Goal: Transaction & Acquisition: Register for event/course

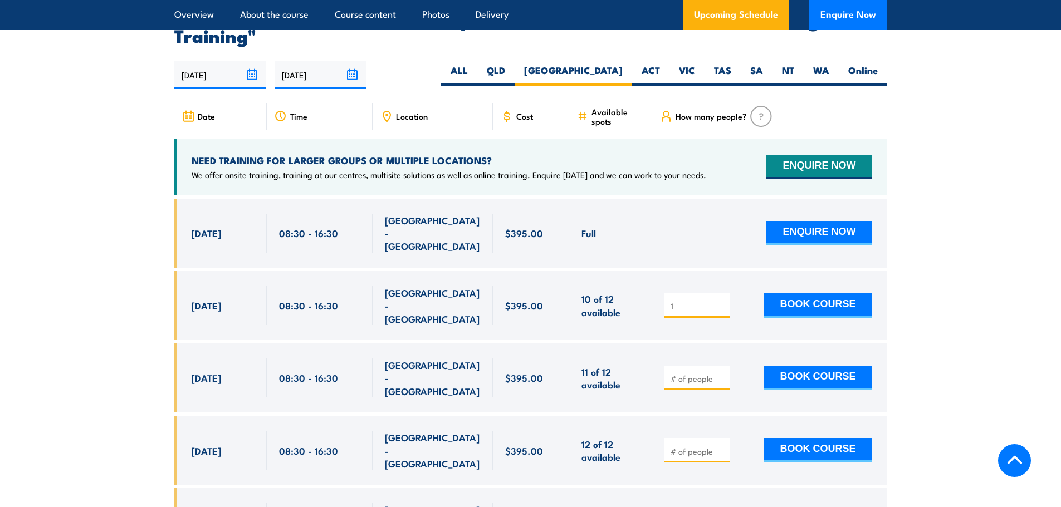
scroll to position [2060, 0]
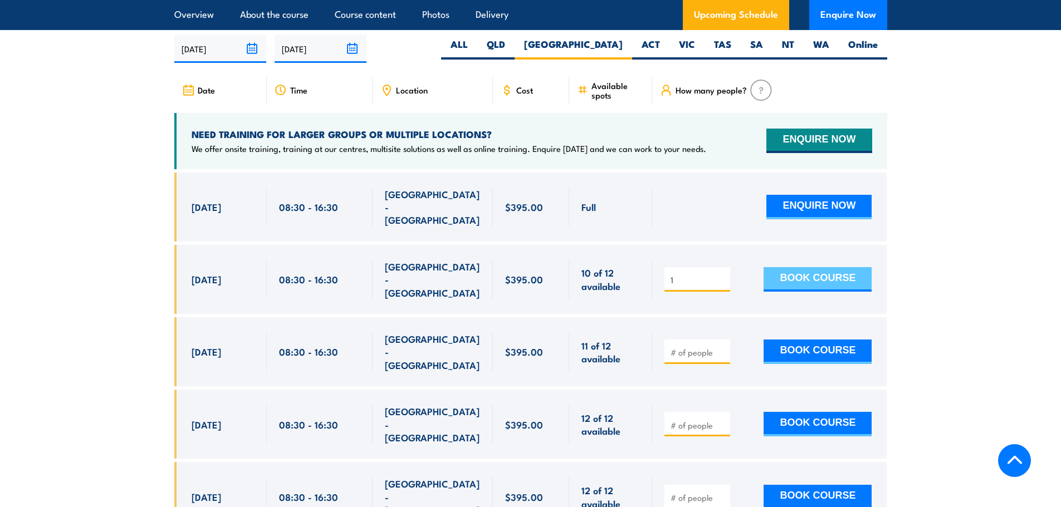
click at [823, 281] on button "BOOK COURSE" at bounding box center [817, 279] width 108 height 24
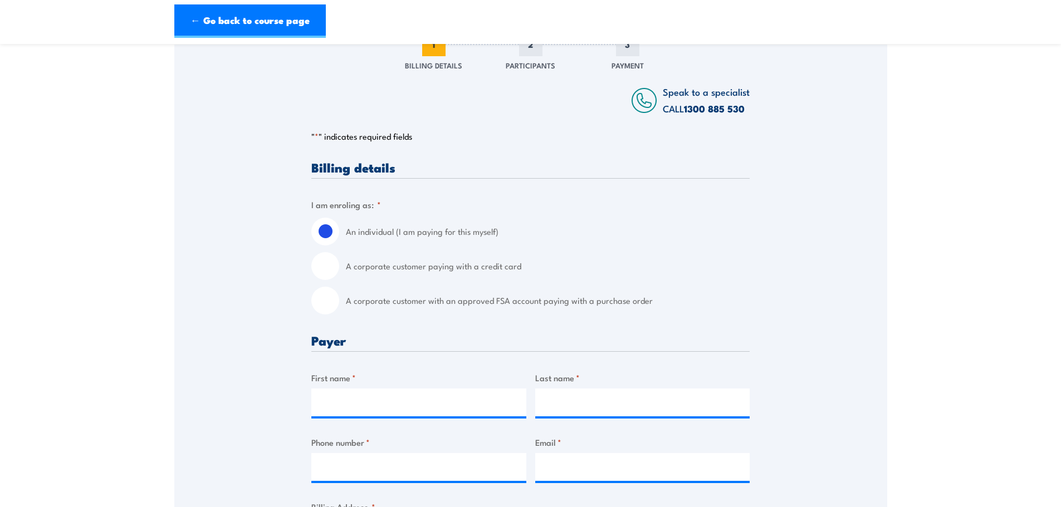
scroll to position [167, 0]
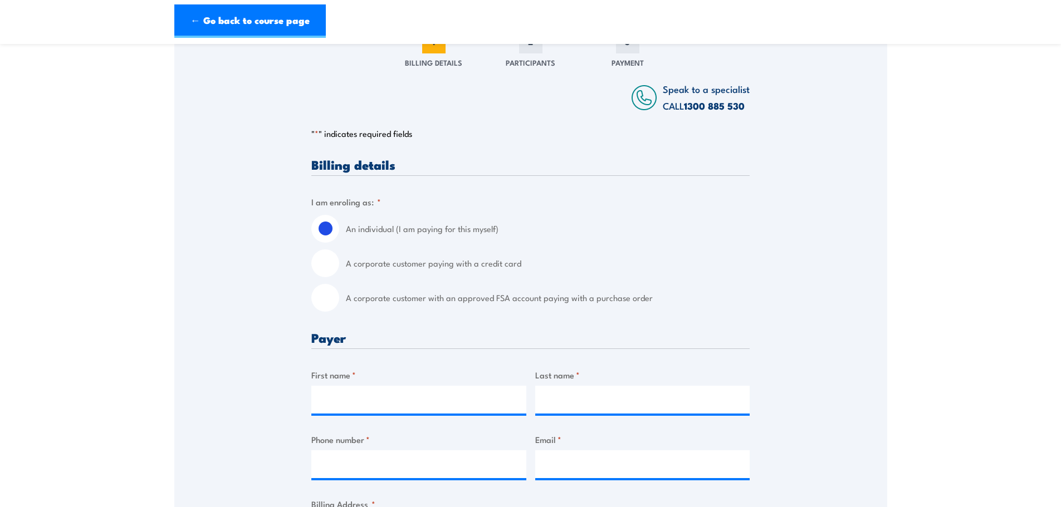
drag, startPoint x: 323, startPoint y: 262, endPoint x: 374, endPoint y: 261, distance: 50.1
click at [325, 262] on input "A corporate customer paying with a credit card" at bounding box center [325, 263] width 28 height 28
radio input "true"
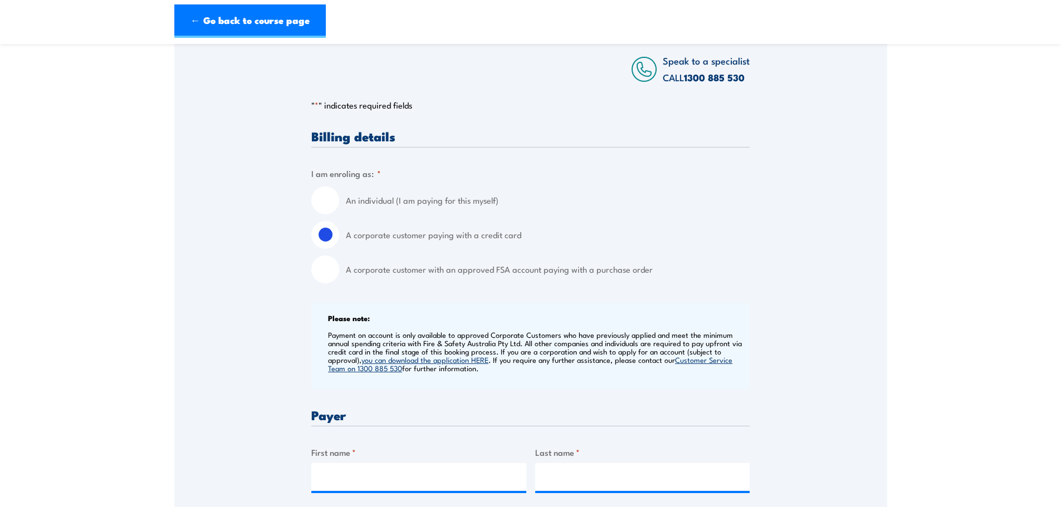
scroll to position [223, 0]
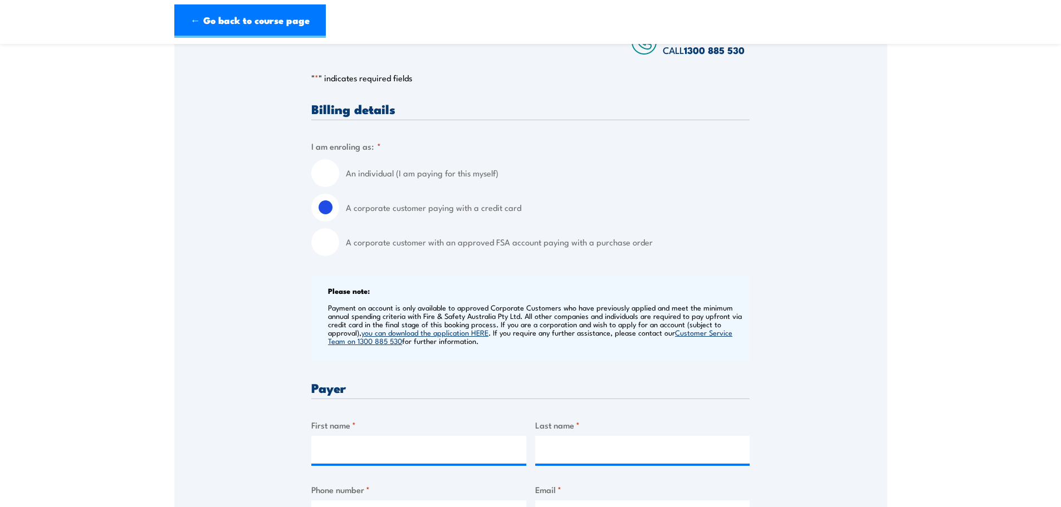
click at [332, 172] on input "An individual (I am paying for this myself)" at bounding box center [325, 173] width 28 height 28
radio input "true"
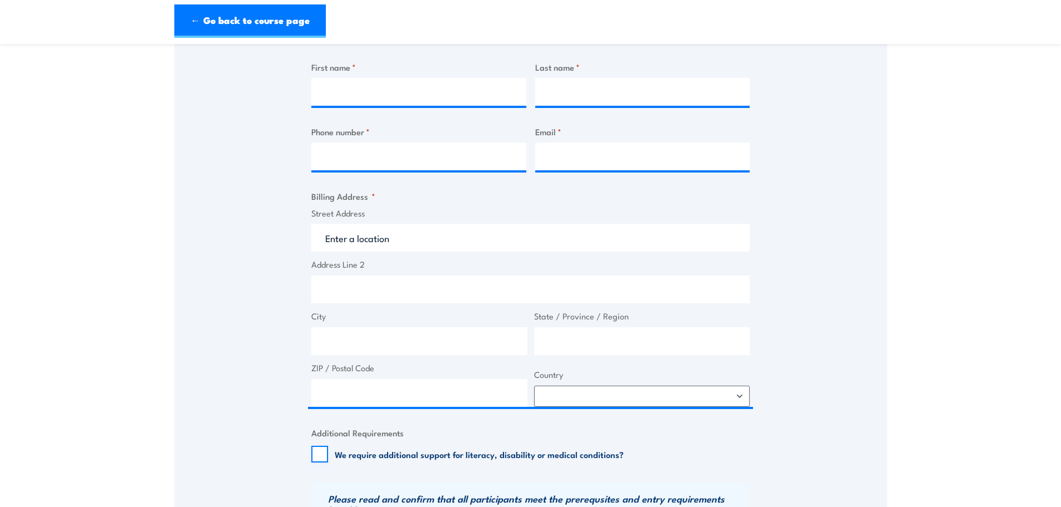
scroll to position [501, 0]
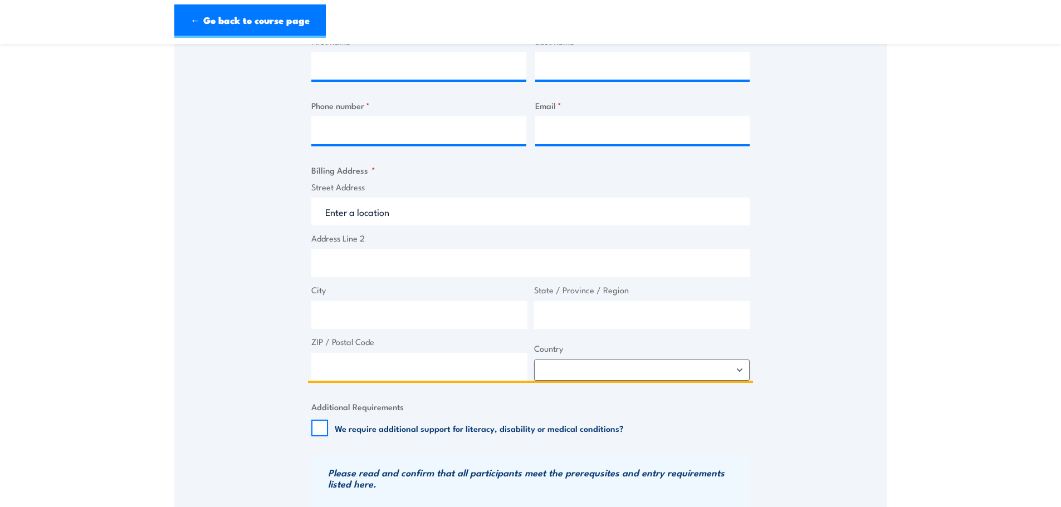
click at [478, 207] on input "Street Address" at bounding box center [530, 212] width 438 height 28
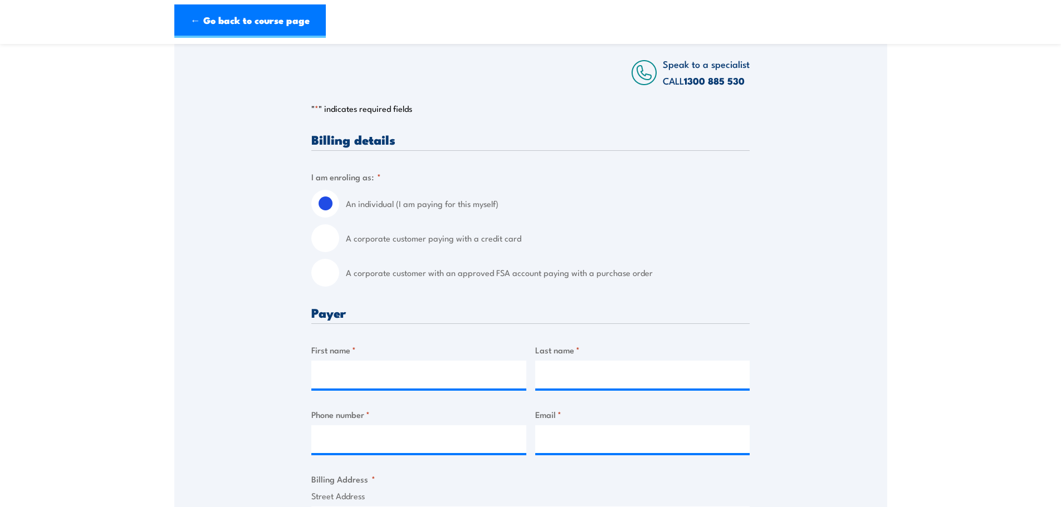
scroll to position [56, 0]
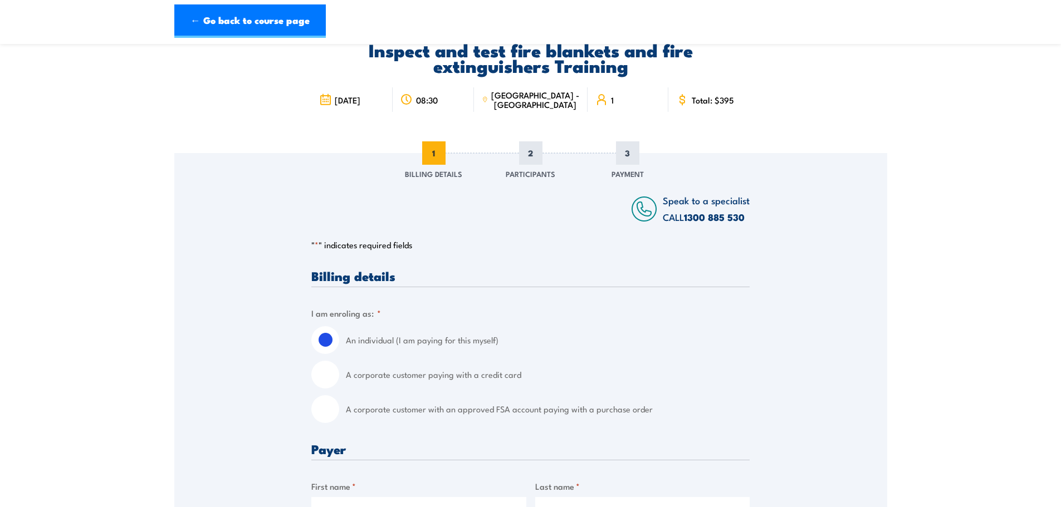
click at [333, 405] on input "A corporate customer with an approved FSA account paying with a purchase order" at bounding box center [325, 409] width 28 height 28
radio input "true"
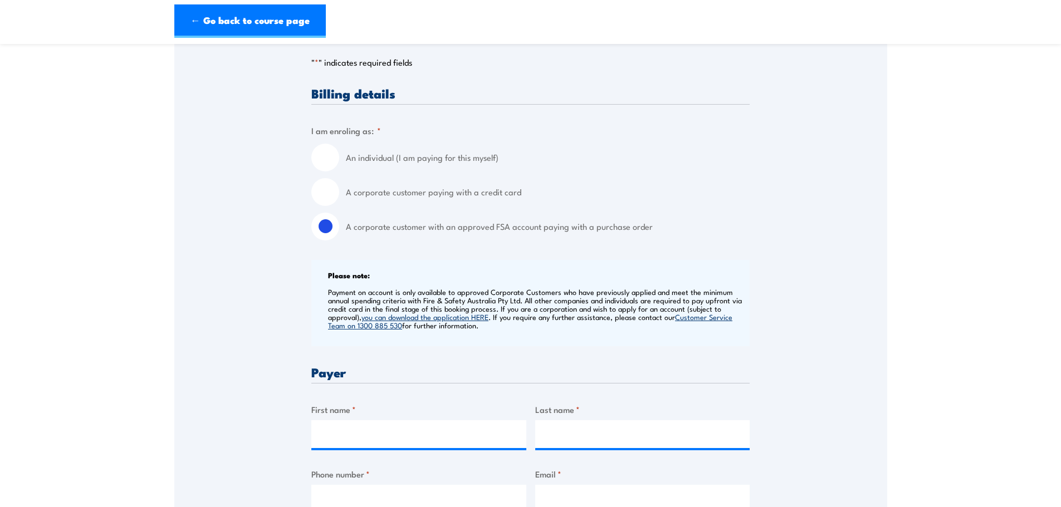
scroll to position [278, 0]
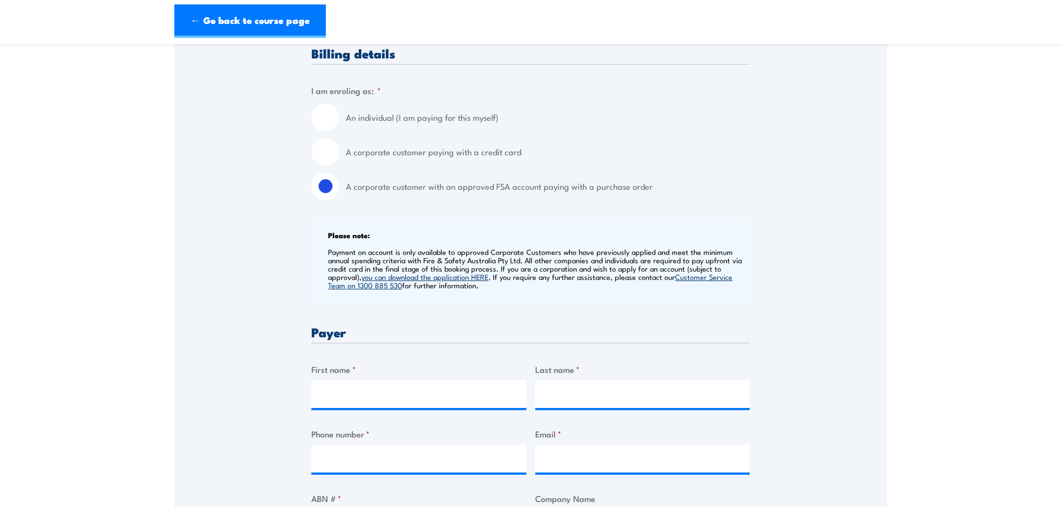
click at [326, 155] on input "A corporate customer paying with a credit card" at bounding box center [325, 152] width 28 height 28
radio input "true"
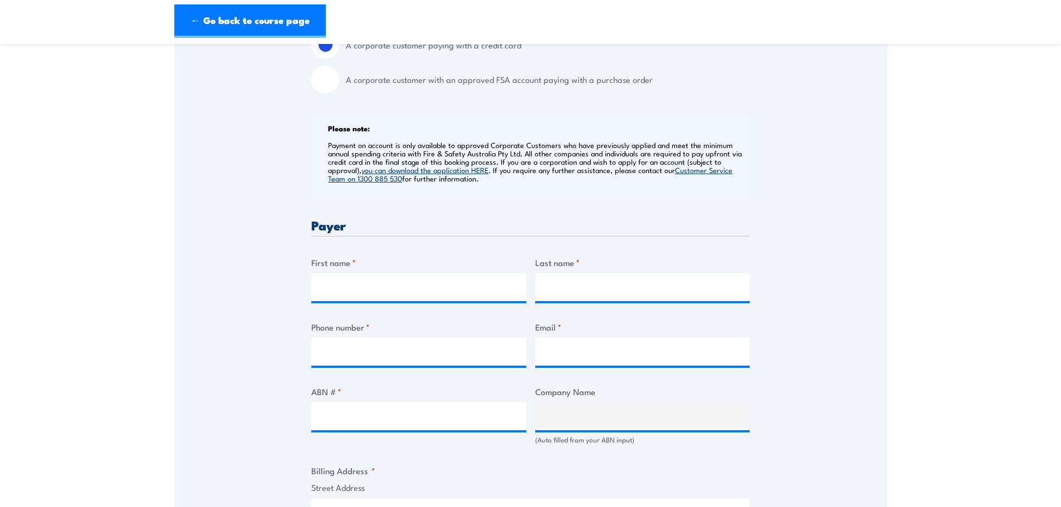
scroll to position [390, 0]
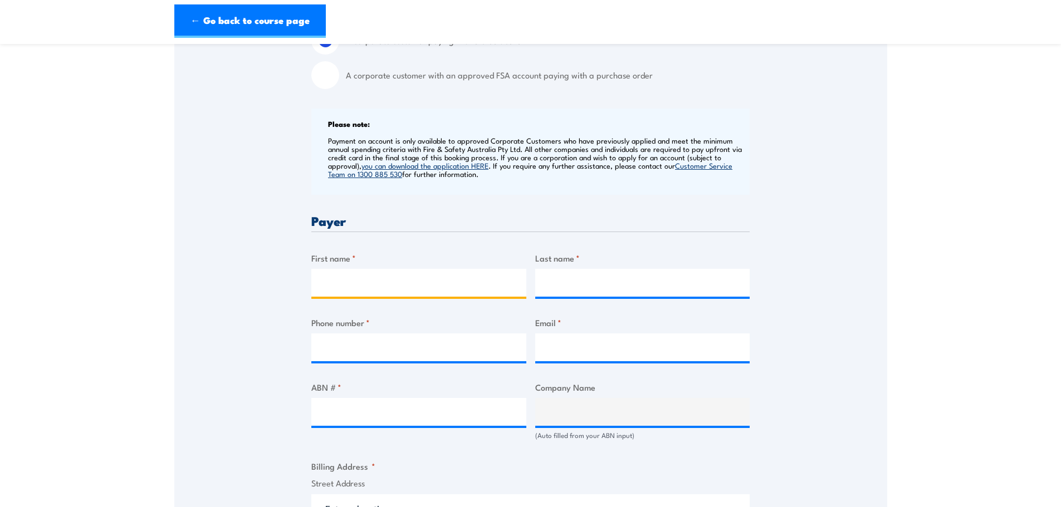
click at [357, 282] on input "First name *" at bounding box center [418, 283] width 215 height 28
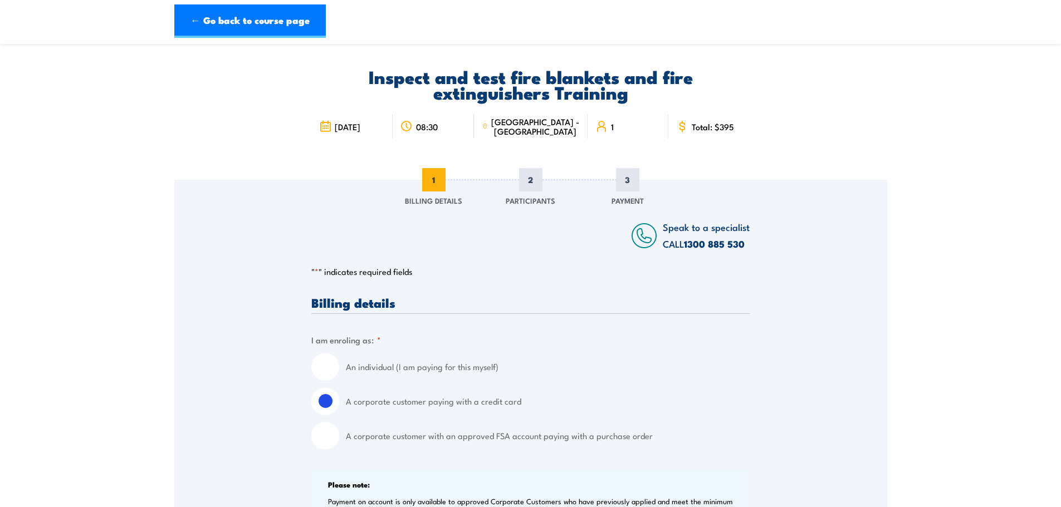
scroll to position [0, 0]
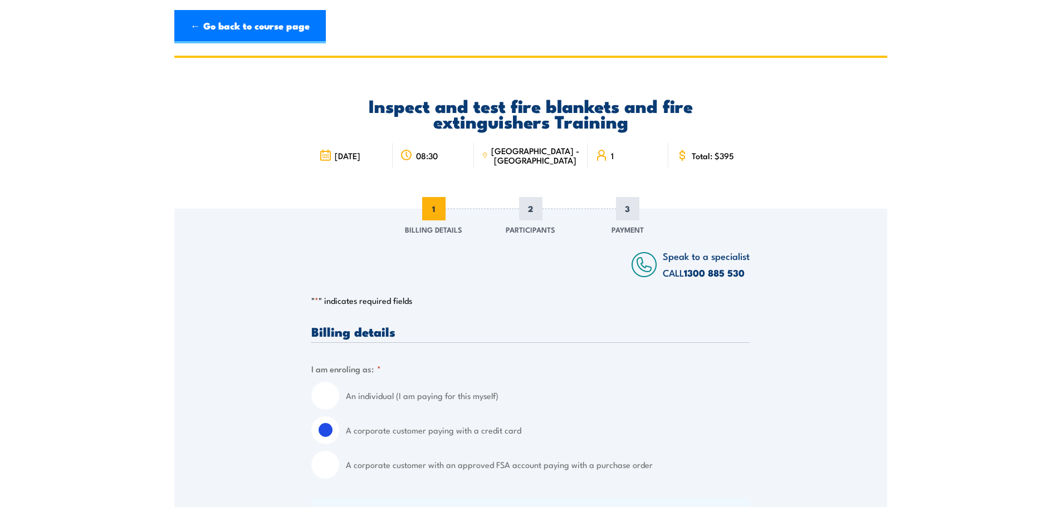
click at [323, 399] on input "An individual (I am paying for this myself)" at bounding box center [325, 396] width 28 height 28
radio input "true"
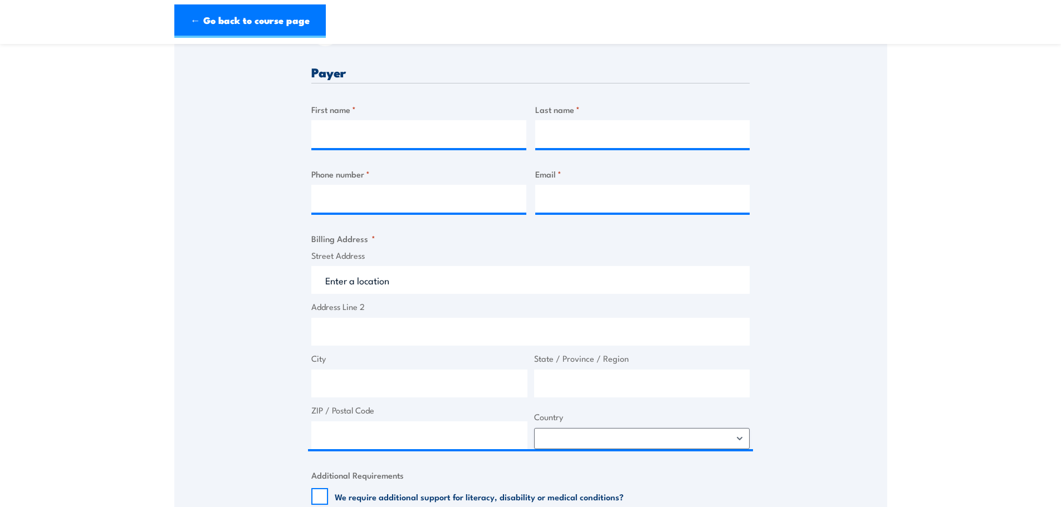
scroll to position [334, 0]
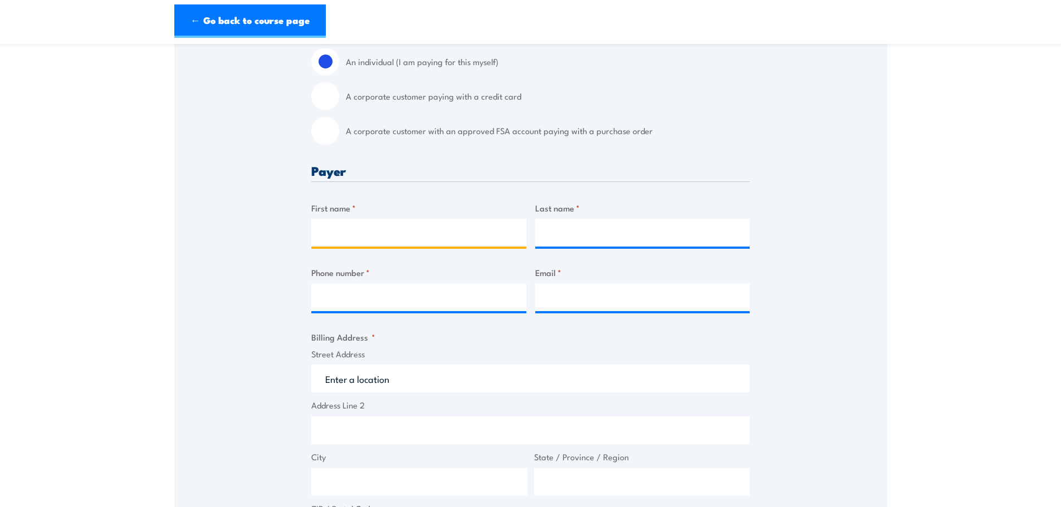
click at [396, 241] on input "First name *" at bounding box center [418, 233] width 215 height 28
click at [352, 238] on input "Dai" at bounding box center [418, 233] width 215 height 28
type input "David"
type input "Manu"
click at [377, 304] on input "Phone number *" at bounding box center [418, 297] width 215 height 28
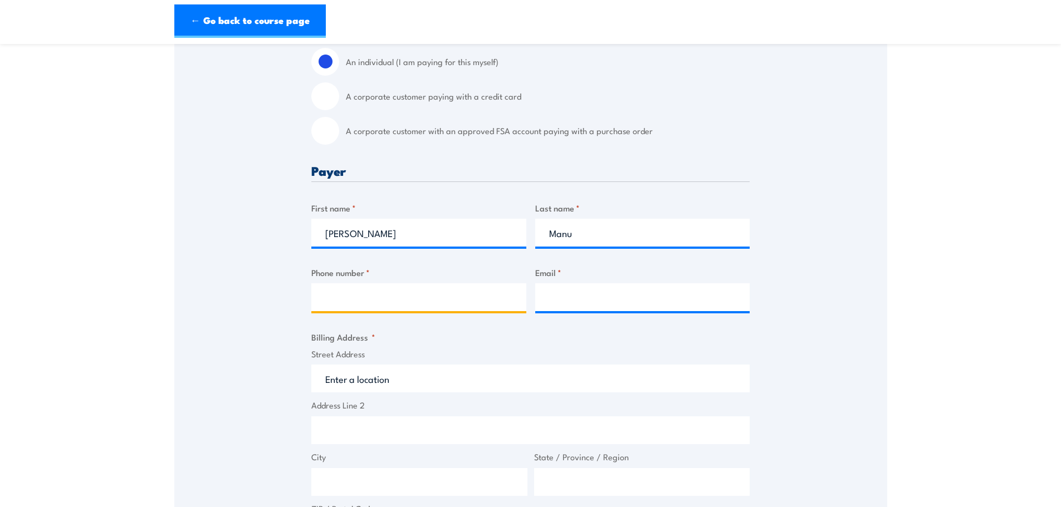
click at [431, 296] on input "Phone number *" at bounding box center [418, 297] width 215 height 28
paste input "0421 007 336"
type input "0421 007 336"
click at [555, 295] on input "Email *" at bounding box center [642, 297] width 215 height 28
click at [593, 286] on input "Email *" at bounding box center [642, 297] width 215 height 28
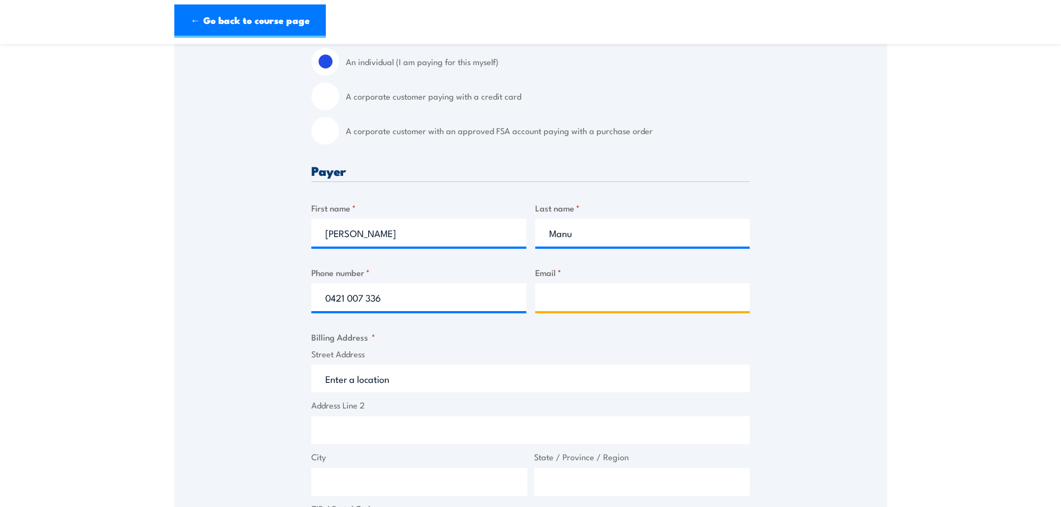
paste input "dave.manu@austonne.com.au"
type input "dave.manu@austonne.com.au"
click at [379, 381] on input "Street Address" at bounding box center [530, 379] width 438 height 28
click at [246, 367] on div "Speak to a specialist CALL 1300 885 530 CALL 1300 885 530 " * " indicates requi…" at bounding box center [530, 382] width 713 height 1015
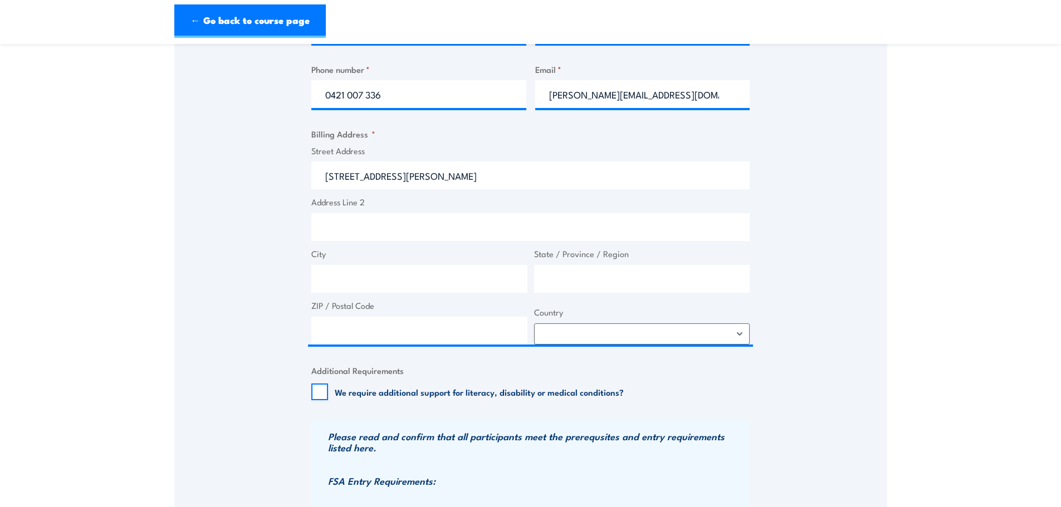
scroll to position [557, 0]
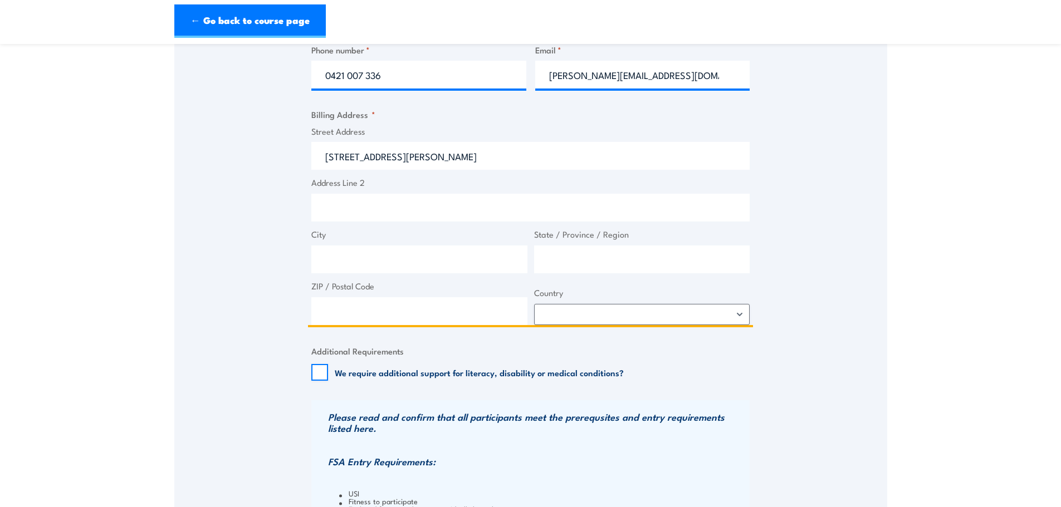
click at [392, 258] on input "City" at bounding box center [419, 260] width 216 height 28
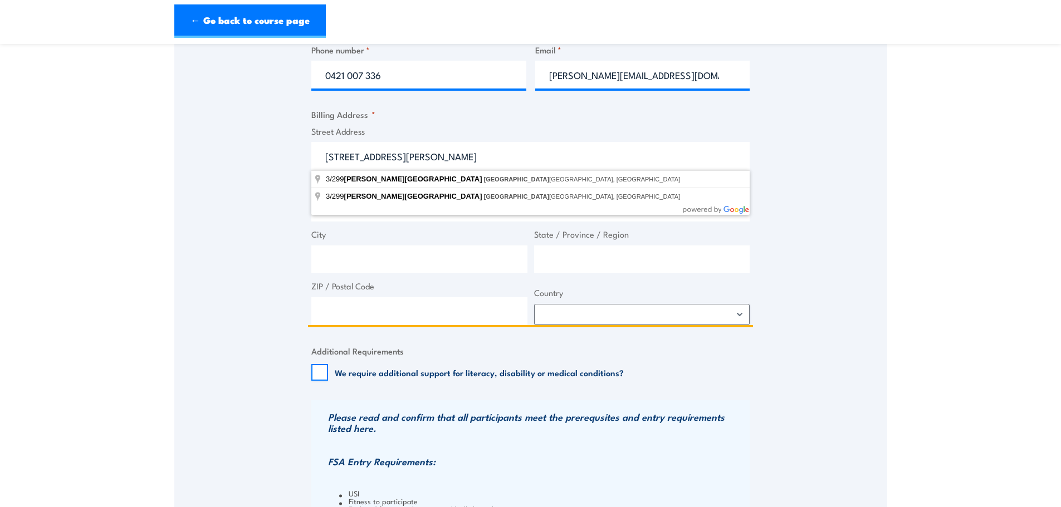
drag, startPoint x: 447, startPoint y: 152, endPoint x: 414, endPoint y: 152, distance: 32.3
click at [414, 152] on input "3/299 George Street, Windsor" at bounding box center [530, 156] width 438 height 28
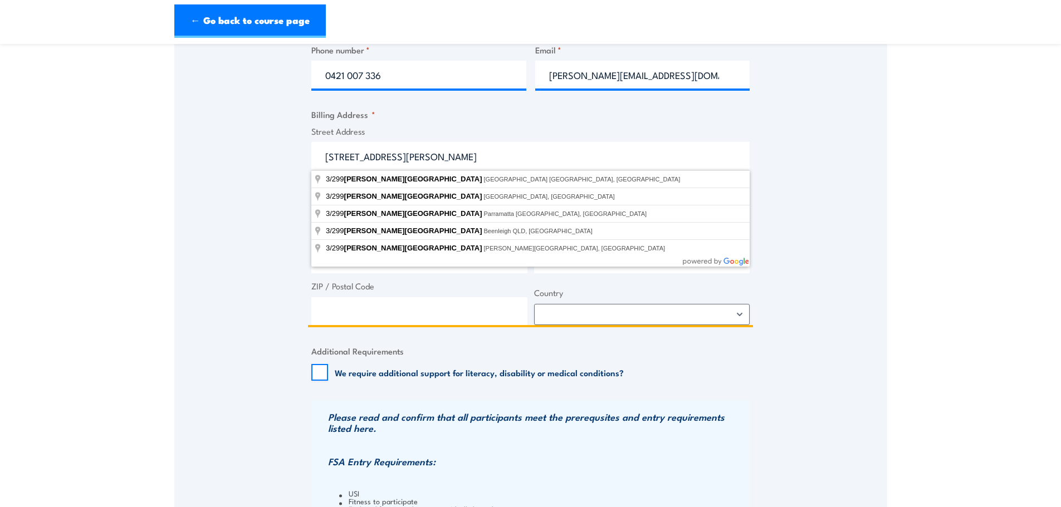
type input "3/299 George Street"
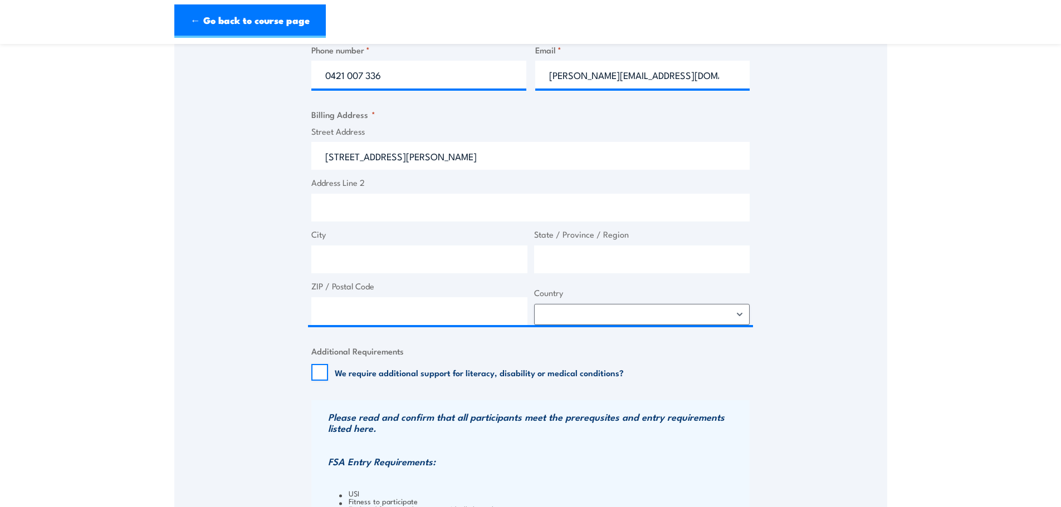
drag, startPoint x: 240, startPoint y: 269, endPoint x: 333, endPoint y: 263, distance: 93.7
click at [242, 268] on div "Speak to a specialist CALL 1300 885 530 CALL 1300 885 530 " * " indicates requi…" at bounding box center [530, 159] width 713 height 1015
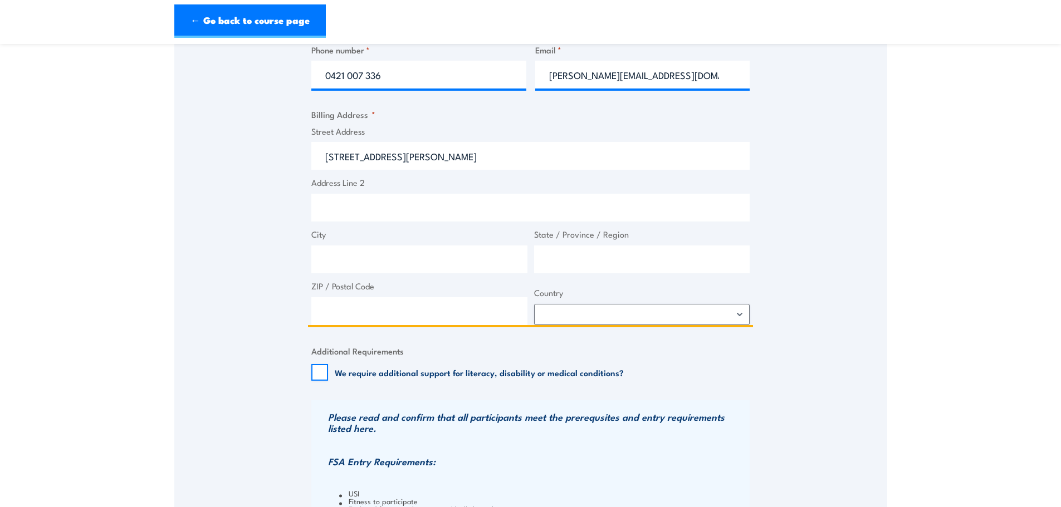
click at [350, 258] on input "City" at bounding box center [419, 260] width 216 height 28
type input "Windsor"
type input "NSW"
click at [375, 310] on input "ZIP / Postal Code" at bounding box center [419, 311] width 216 height 28
type input "2756"
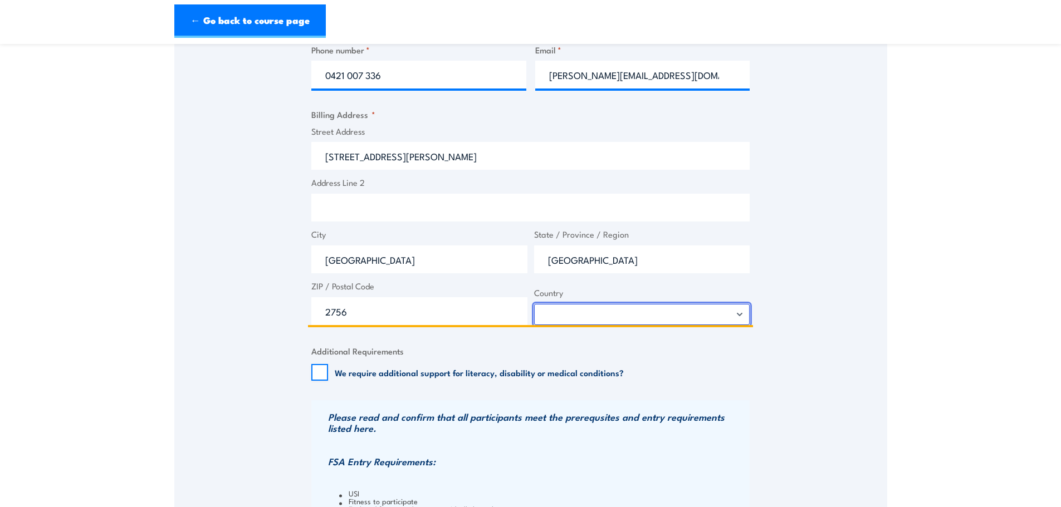
click at [576, 306] on select "Afghanistan Albania Algeria American Samoa Andorra Angola Anguilla Antarctica A…" at bounding box center [642, 314] width 216 height 21
select select "[GEOGRAPHIC_DATA]"
click at [534, 304] on select "Afghanistan Albania Algeria American Samoa Andorra Angola Anguilla Antarctica A…" at bounding box center [642, 314] width 216 height 21
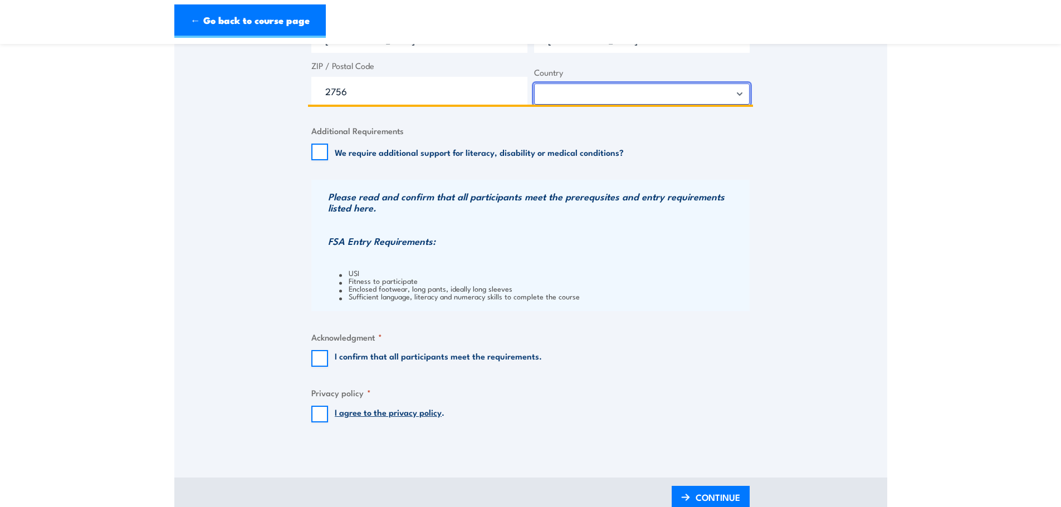
scroll to position [779, 0]
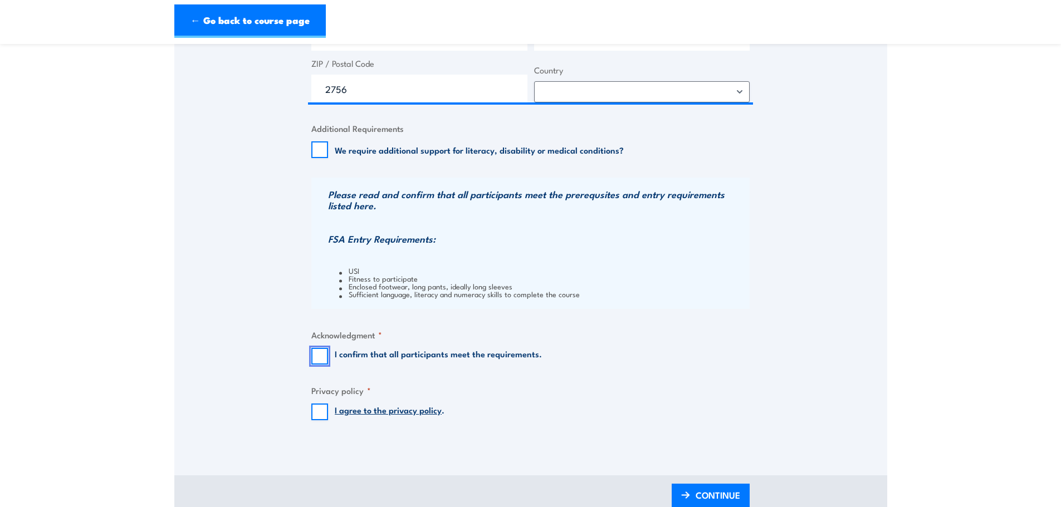
click at [322, 354] on input "I confirm that all participants meet the requirements." at bounding box center [319, 356] width 17 height 17
checkbox input "true"
drag, startPoint x: 313, startPoint y: 415, endPoint x: 380, endPoint y: 426, distance: 67.7
click at [313, 415] on input "I agree to the privacy policy ." at bounding box center [319, 412] width 17 height 17
checkbox input "true"
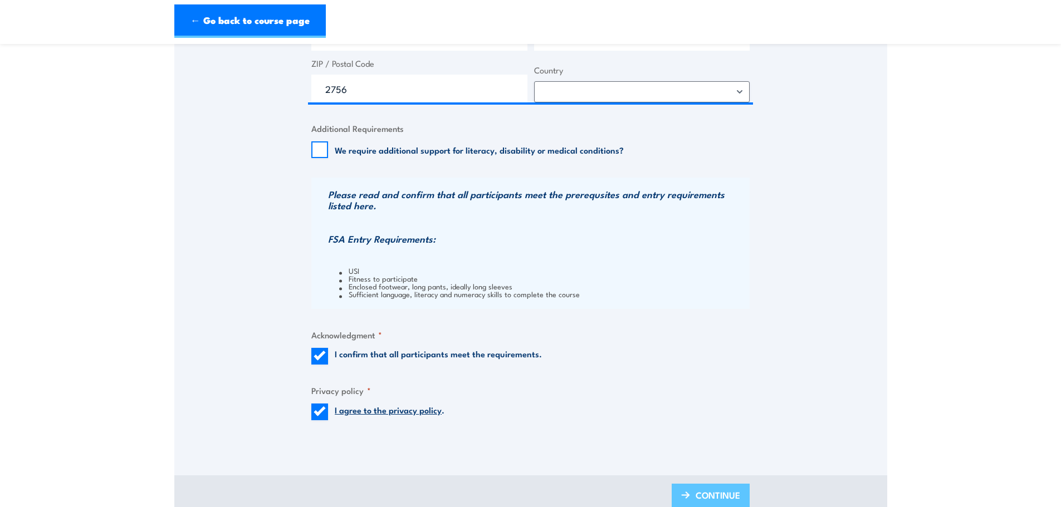
click at [734, 498] on span "CONTINUE" at bounding box center [717, 495] width 45 height 30
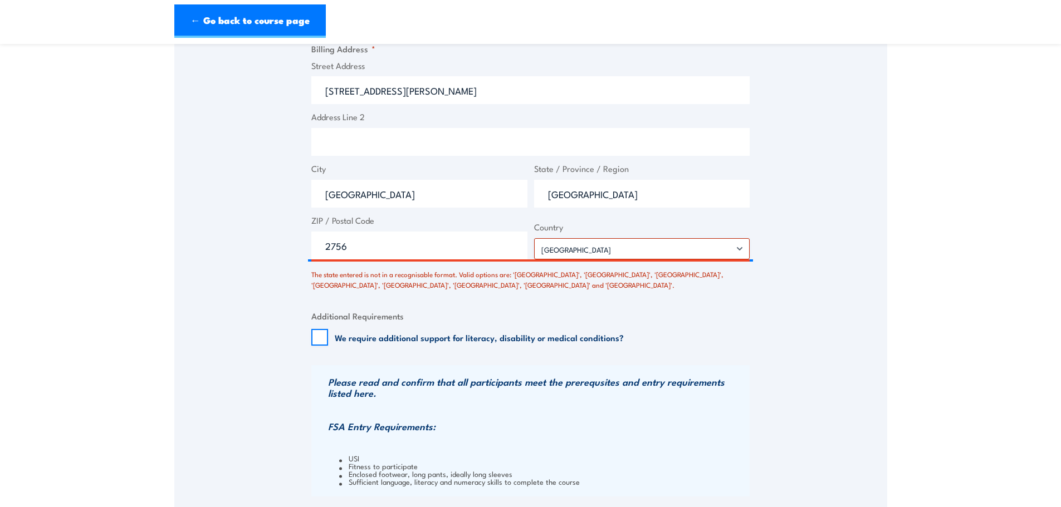
scroll to position [667, 0]
drag, startPoint x: 638, startPoint y: 191, endPoint x: 458, endPoint y: 190, distance: 180.4
click at [458, 189] on div "Street Address 3/299 George Street Address Line 2 City Windsor State / Province…" at bounding box center [530, 158] width 445 height 200
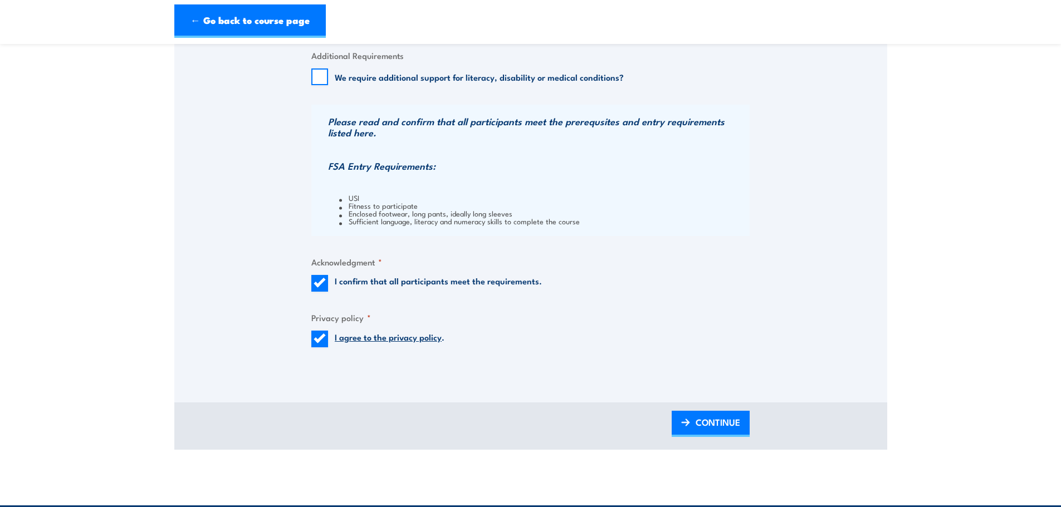
scroll to position [945, 0]
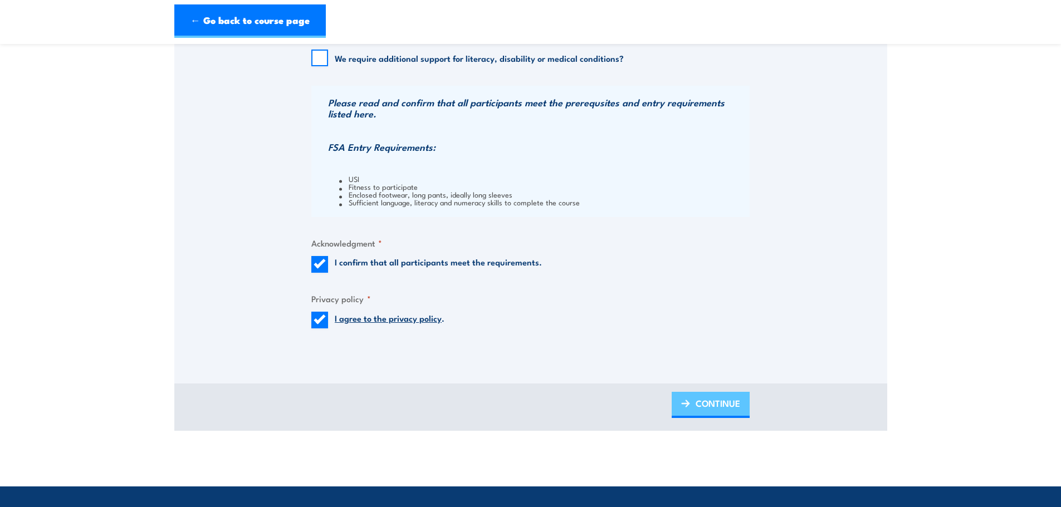
type input "New South Wales"
click at [716, 411] on span "CONTINUE" at bounding box center [717, 404] width 45 height 30
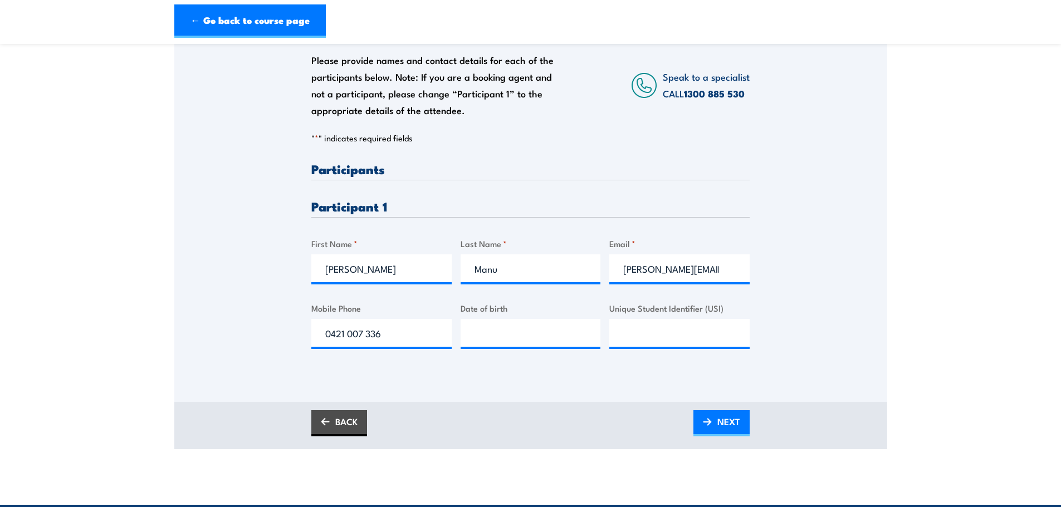
scroll to position [223, 0]
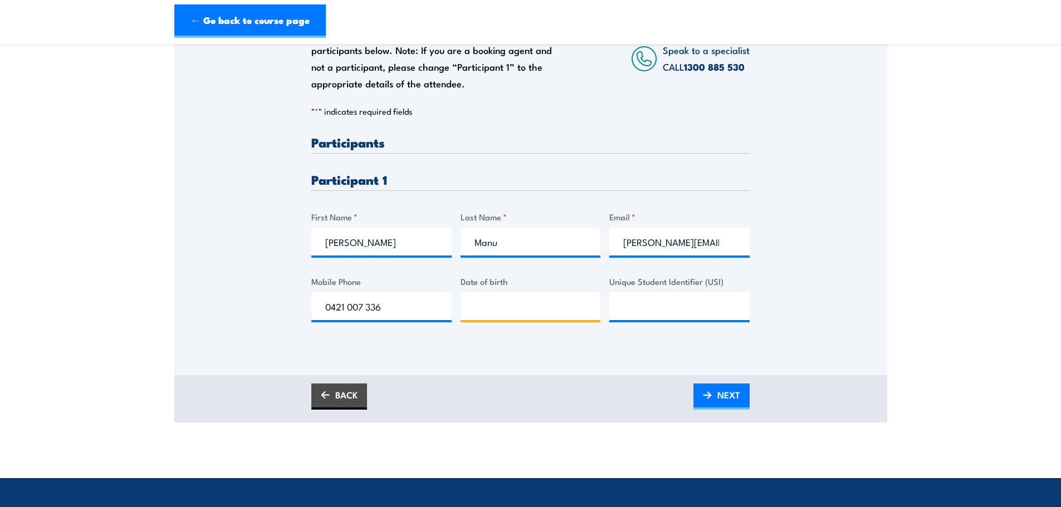
type input "__/__/____"
click at [527, 316] on input "__/__/____" at bounding box center [530, 306] width 140 height 28
click at [664, 305] on input "Unique Student Identifier (USI)" at bounding box center [679, 306] width 140 height 28
paste input "ZWCVVPSAUW"
type input "ZWCVVPSAUW"
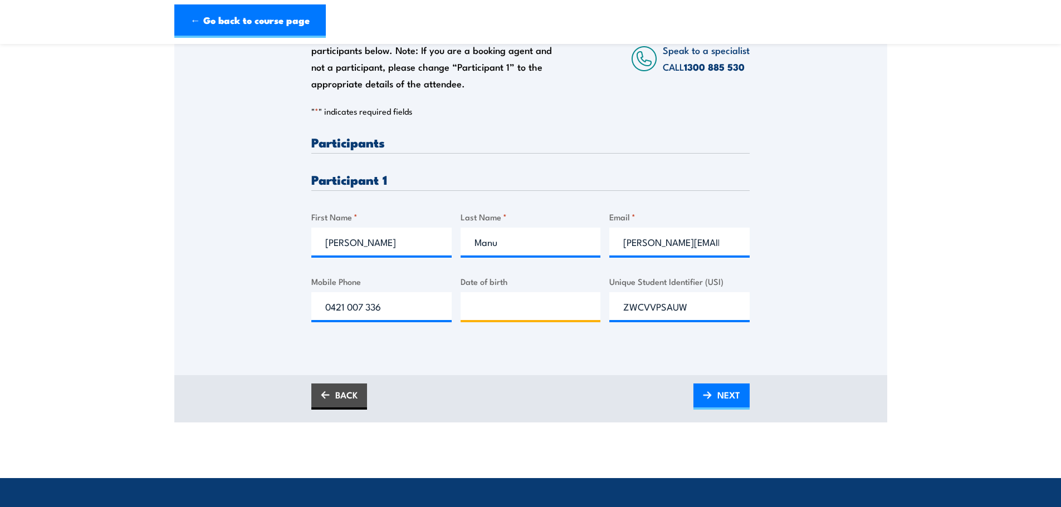
type input "__/__/____"
click at [533, 301] on input "__/__/____" at bounding box center [530, 306] width 140 height 28
click at [516, 286] on label "Date of birth" at bounding box center [530, 281] width 140 height 13
click at [516, 292] on input "Date of birth" at bounding box center [530, 306] width 140 height 28
click at [508, 301] on input "__/__/____" at bounding box center [530, 306] width 140 height 28
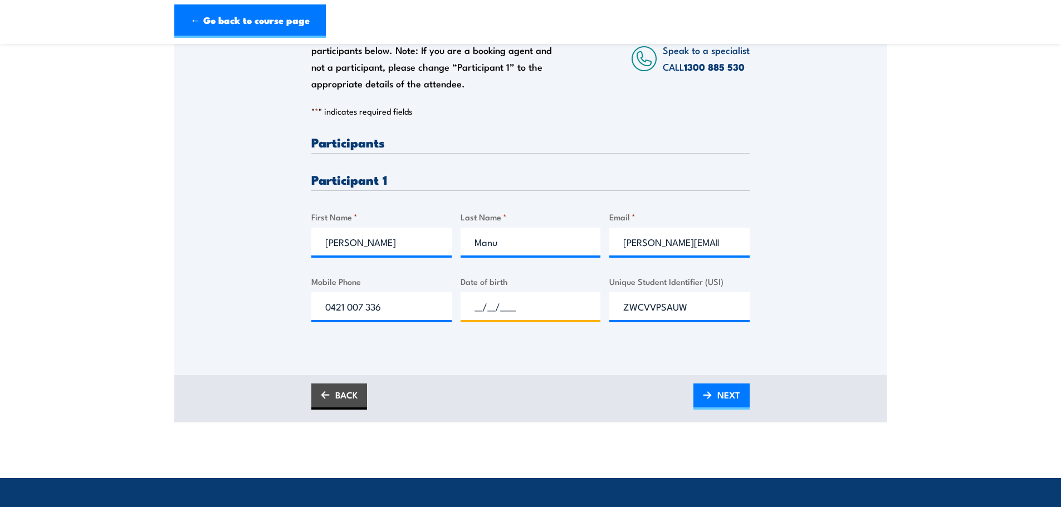
click at [475, 303] on input "__/__/____" at bounding box center [530, 306] width 140 height 28
paste input "27/04/1979"
type input "27/04/1979"
drag, startPoint x: 719, startPoint y: 399, endPoint x: 726, endPoint y: 397, distance: 7.0
click at [719, 399] on span "NEXT" at bounding box center [728, 395] width 23 height 30
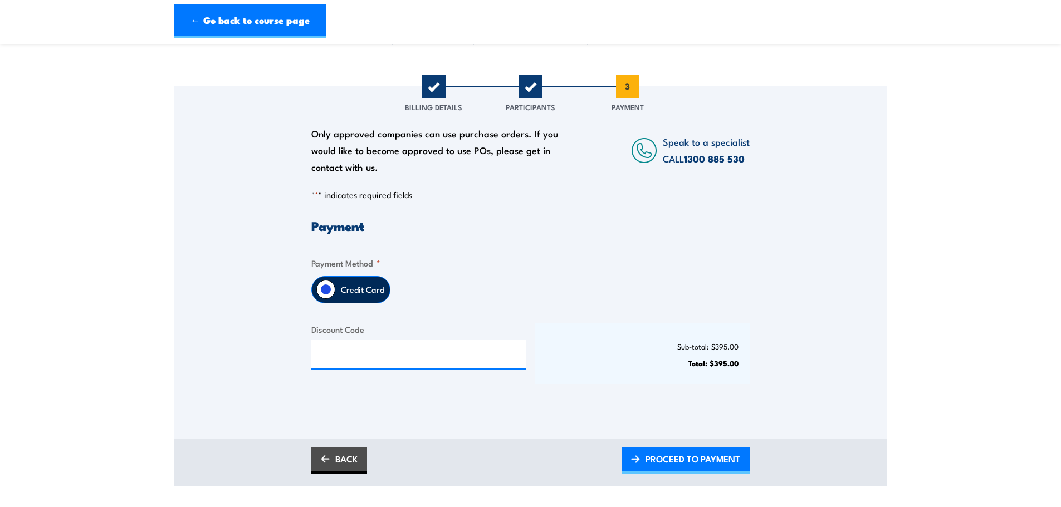
scroll to position [167, 0]
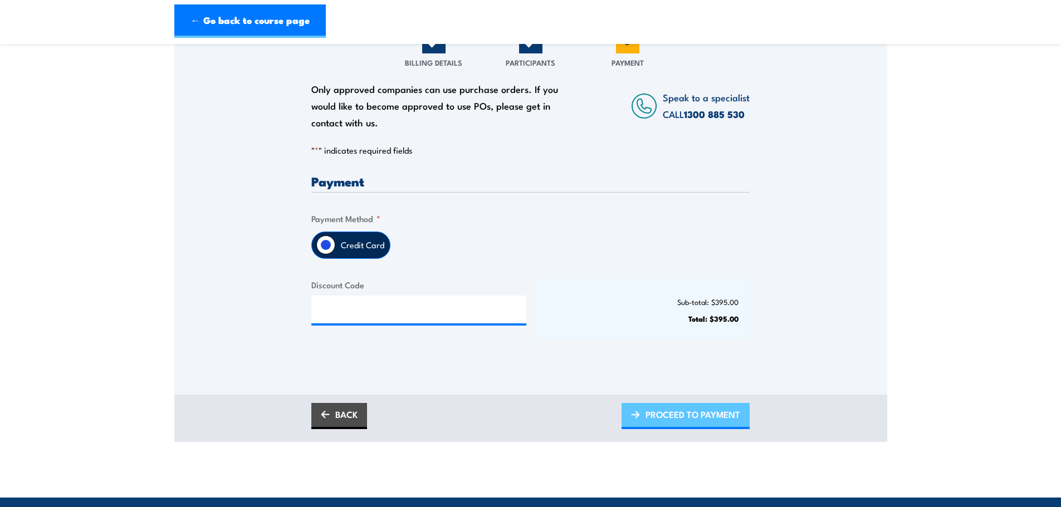
click at [654, 417] on span "PROCEED TO PAYMENT" at bounding box center [692, 415] width 95 height 30
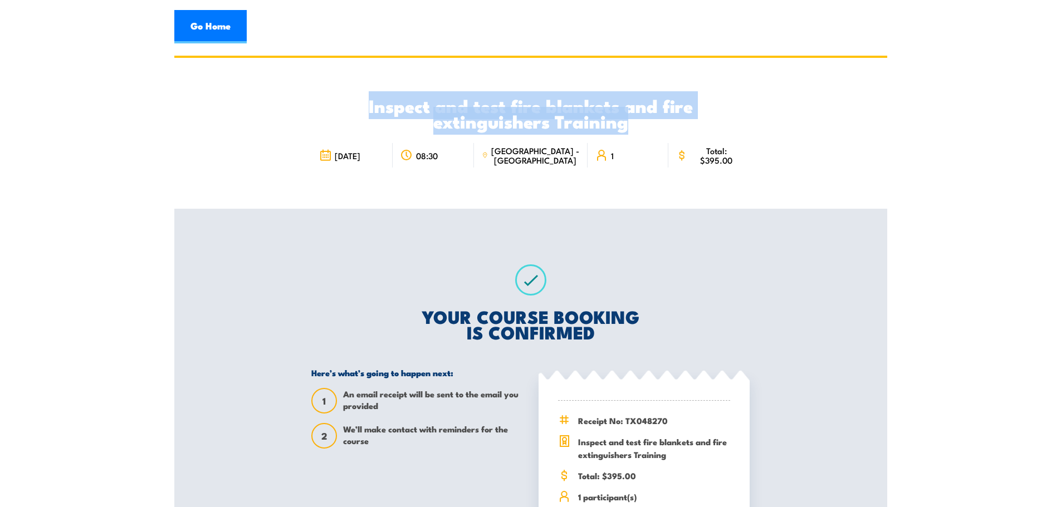
drag, startPoint x: 367, startPoint y: 107, endPoint x: 626, endPoint y: 123, distance: 258.8
click at [626, 123] on h2 "Inspect and test fire blankets and fire extinguishers Training" at bounding box center [530, 112] width 438 height 31
copy h2 "Inspect and test fire blankets and fire extinguishers Training"
click at [206, 32] on link "Go Home" at bounding box center [210, 26] width 72 height 33
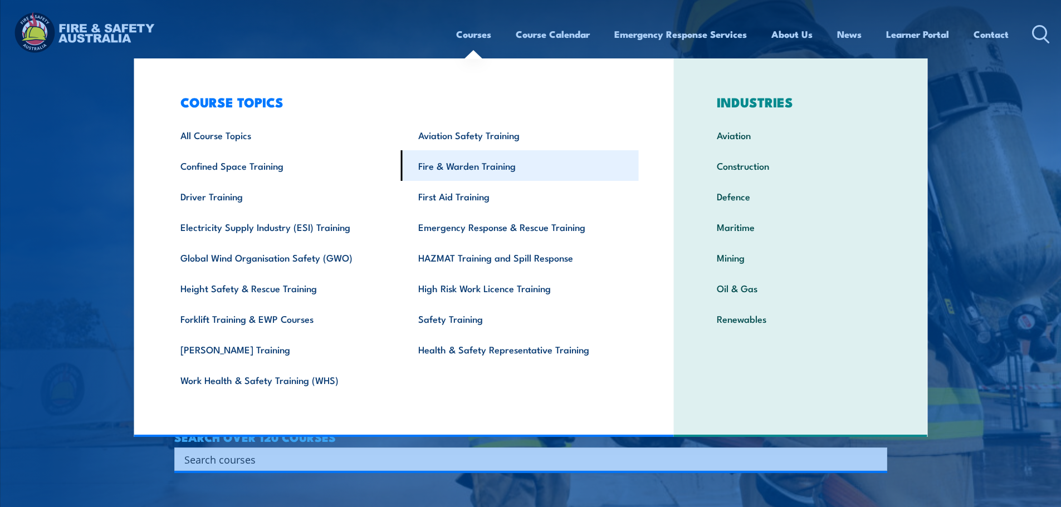
click at [471, 164] on link "Fire & Warden Training" at bounding box center [520, 165] width 238 height 31
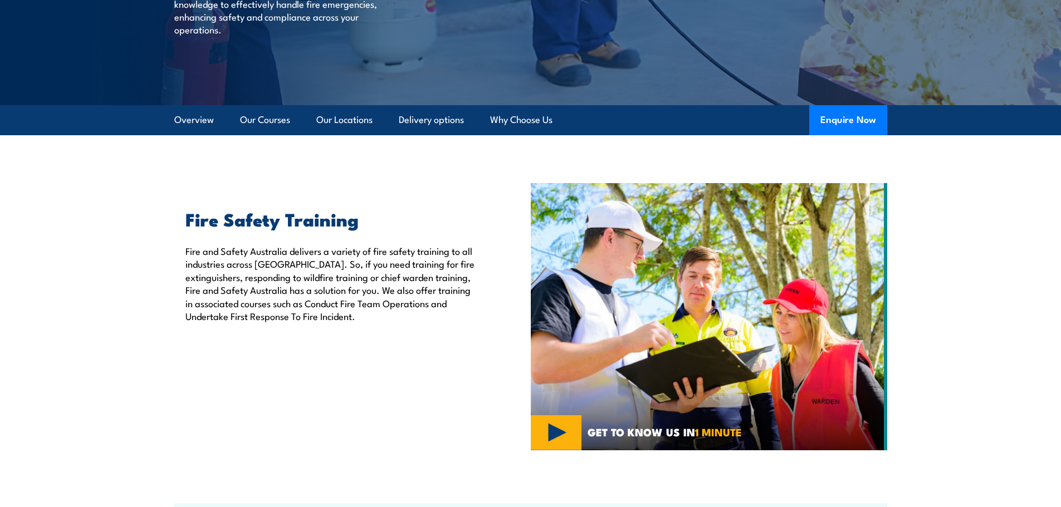
scroll to position [278, 0]
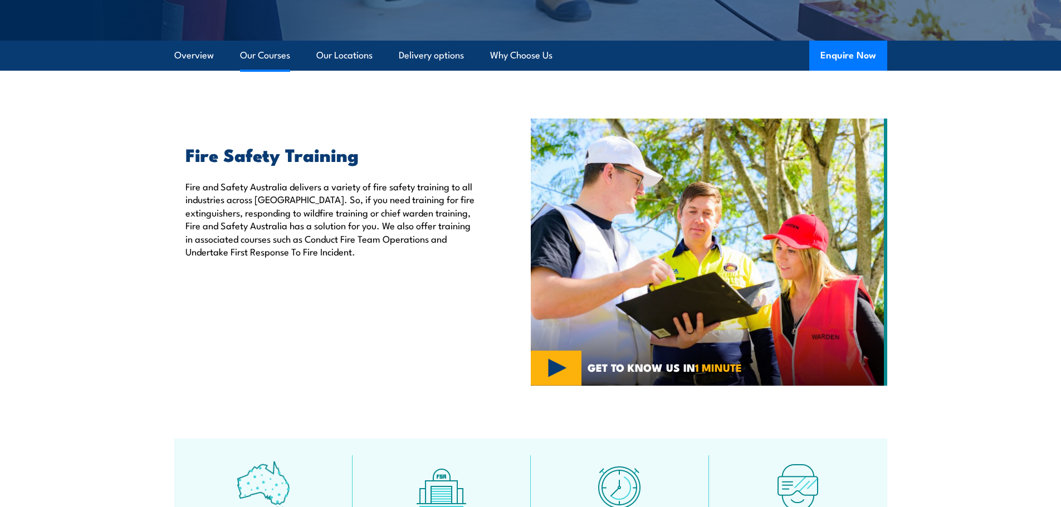
click at [268, 60] on link "Our Courses" at bounding box center [265, 56] width 50 height 30
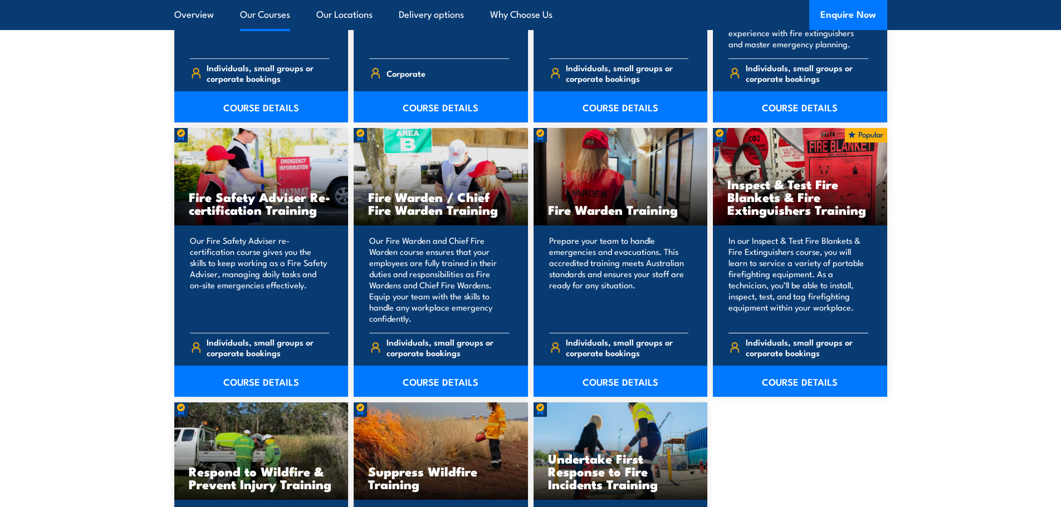
scroll to position [1401, 0]
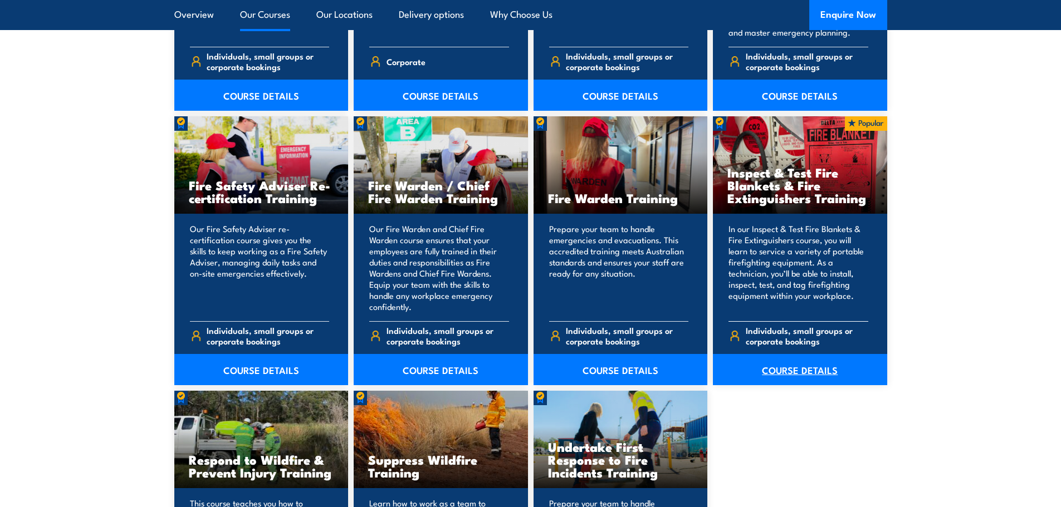
click at [809, 371] on link "COURSE DETAILS" at bounding box center [800, 369] width 174 height 31
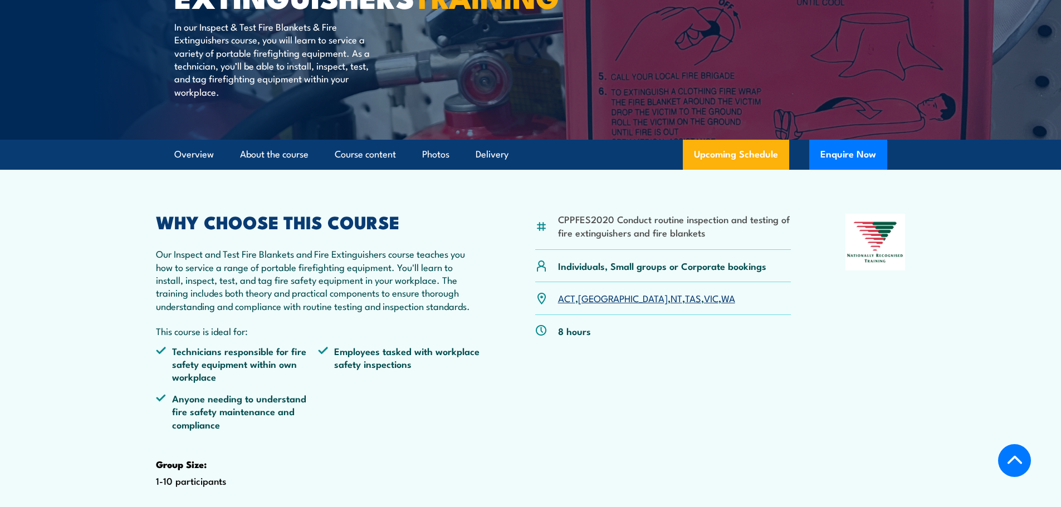
scroll to position [223, 0]
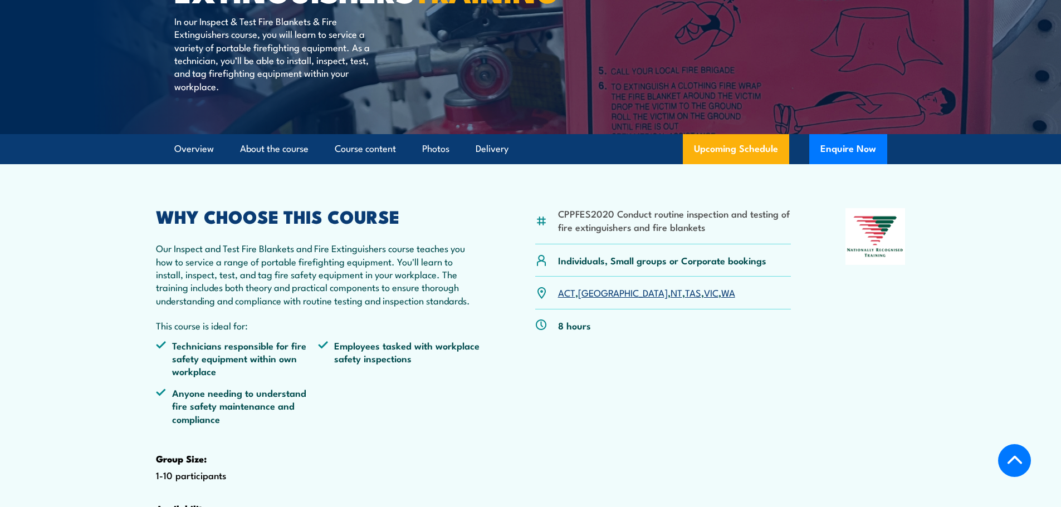
click at [592, 299] on link "NSW" at bounding box center [623, 292] width 90 height 13
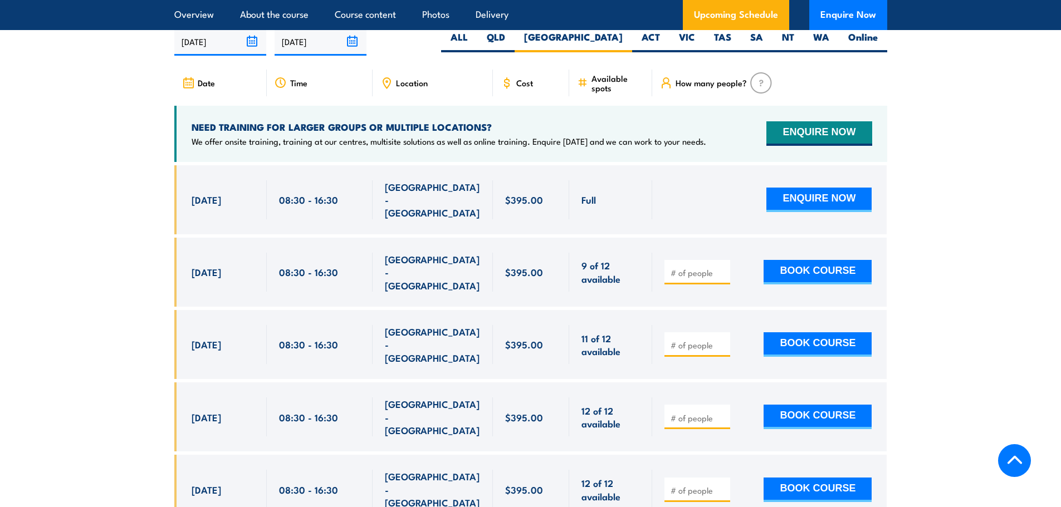
scroll to position [2068, 0]
click at [412, 87] on span "Location" at bounding box center [412, 81] width 32 height 9
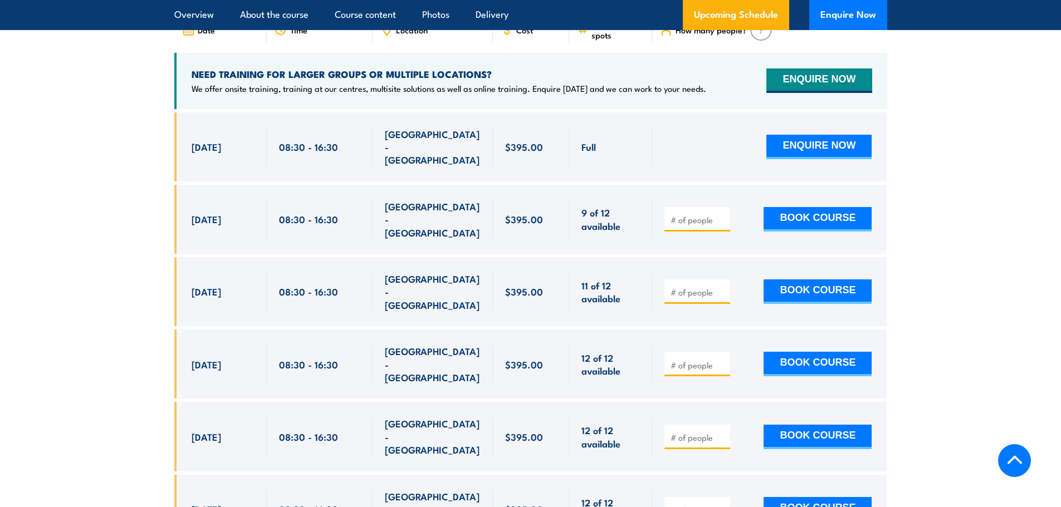
scroll to position [2123, 0]
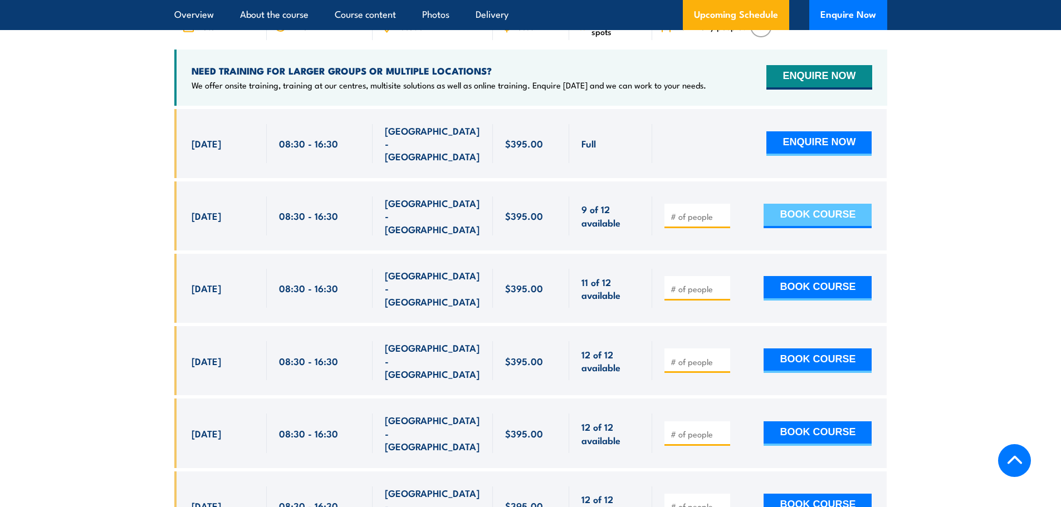
click at [832, 218] on button "BOOK COURSE" at bounding box center [817, 216] width 108 height 24
type input "1"
click at [801, 217] on button "BOOK COURSE" at bounding box center [817, 216] width 108 height 24
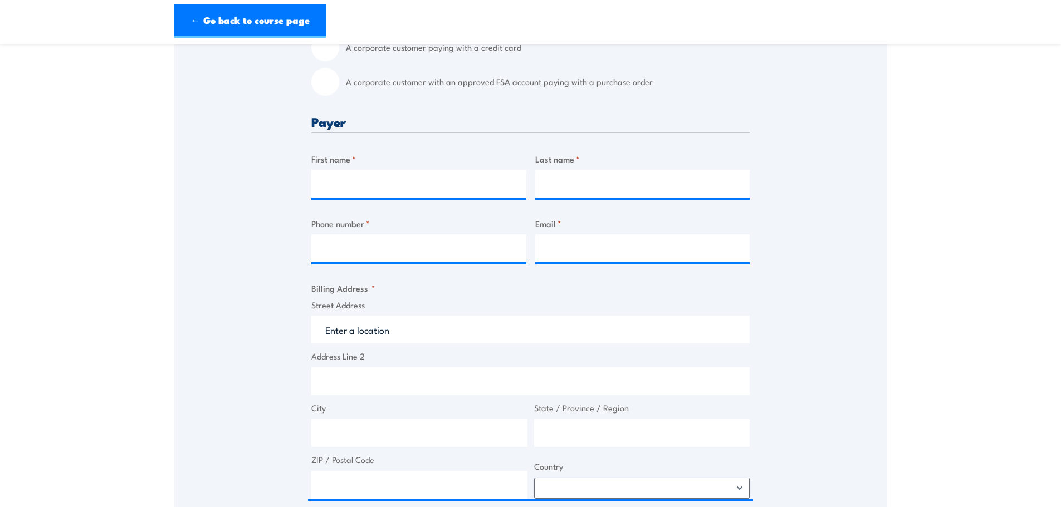
scroll to position [111, 0]
